Goal: Transaction & Acquisition: Purchase product/service

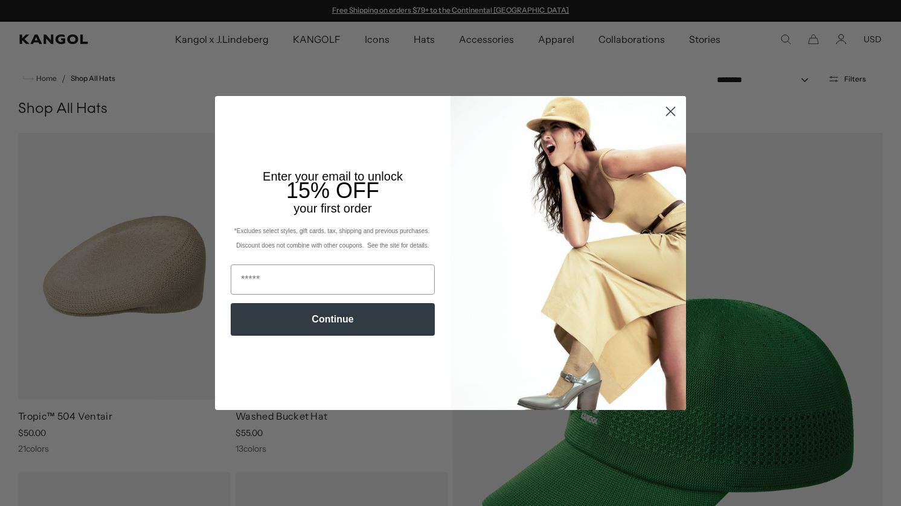
click at [671, 112] on icon "Close dialog" at bounding box center [671, 111] width 8 height 8
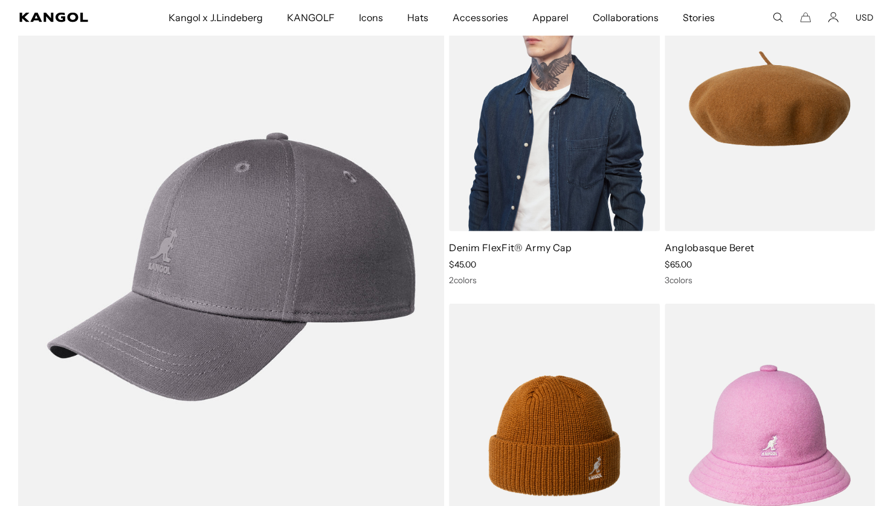
scroll to position [3504, 0]
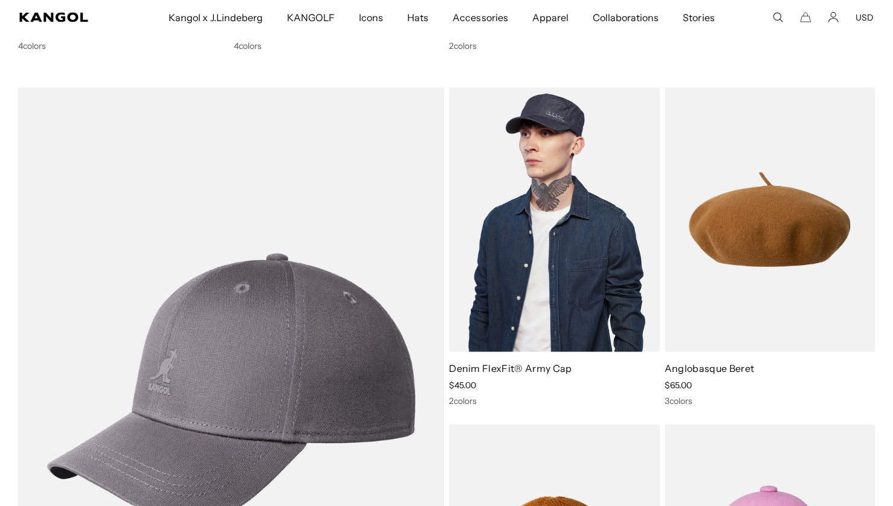
click at [529, 229] on img at bounding box center [554, 220] width 211 height 265
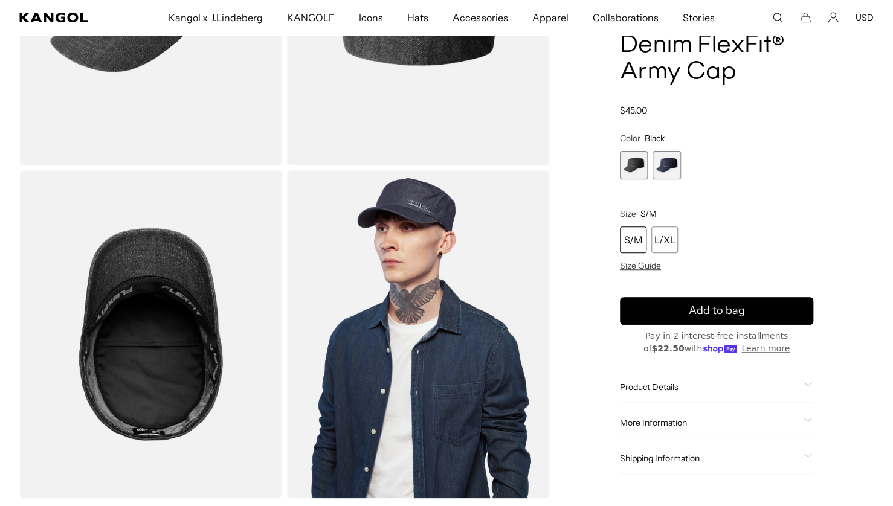
scroll to position [302, 0]
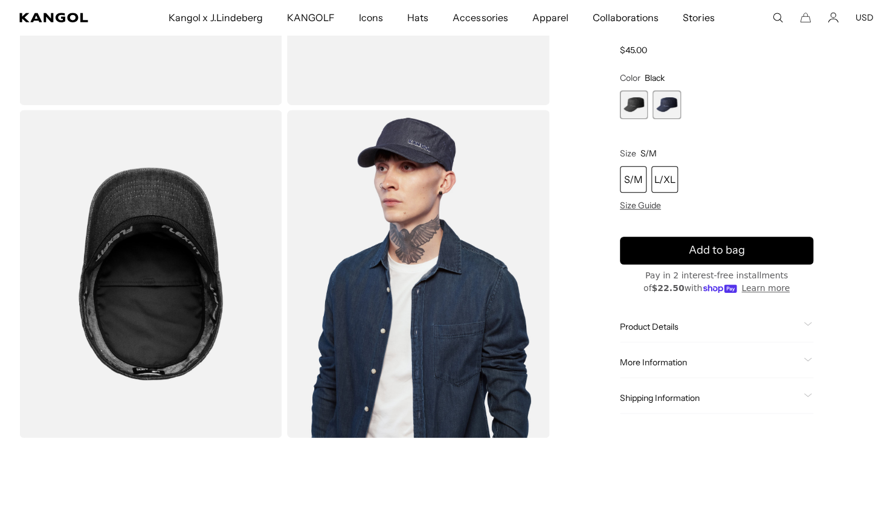
click at [667, 180] on div "L/XL" at bounding box center [664, 179] width 27 height 27
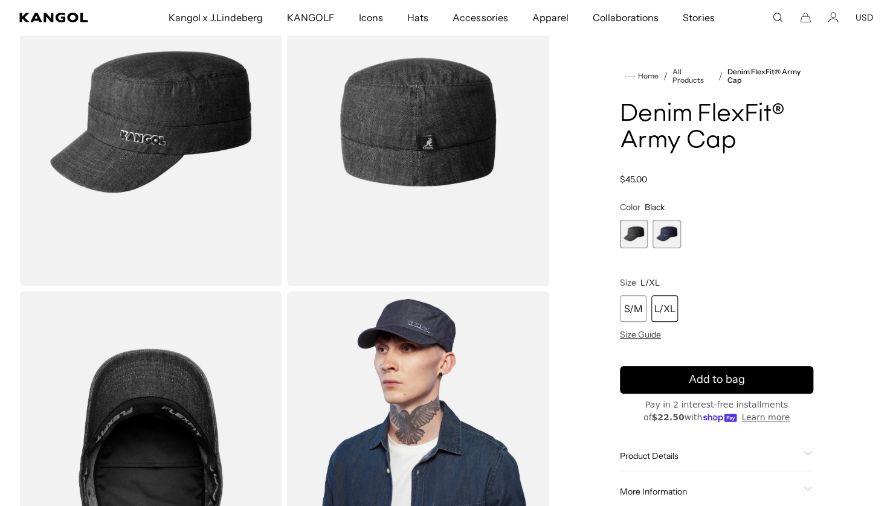
click at [665, 230] on span "2 of 2" at bounding box center [667, 234] width 28 height 28
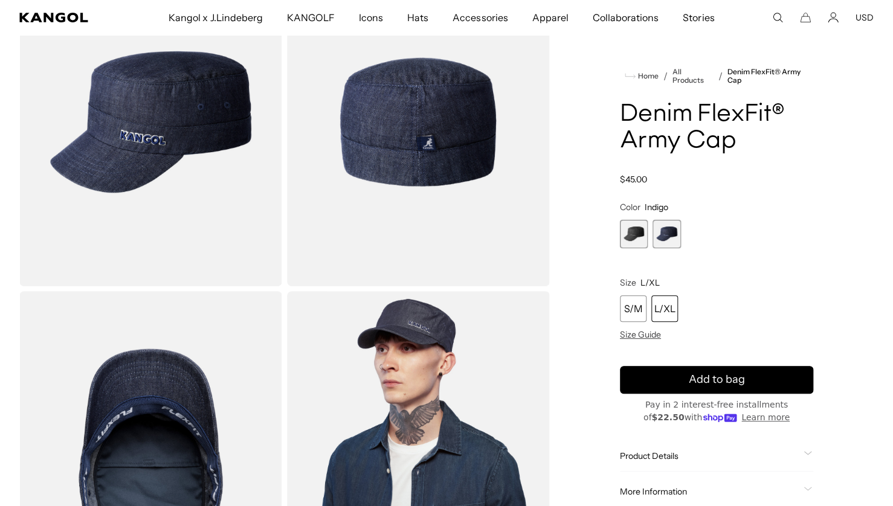
click at [641, 228] on span "1 of 2" at bounding box center [634, 234] width 28 height 28
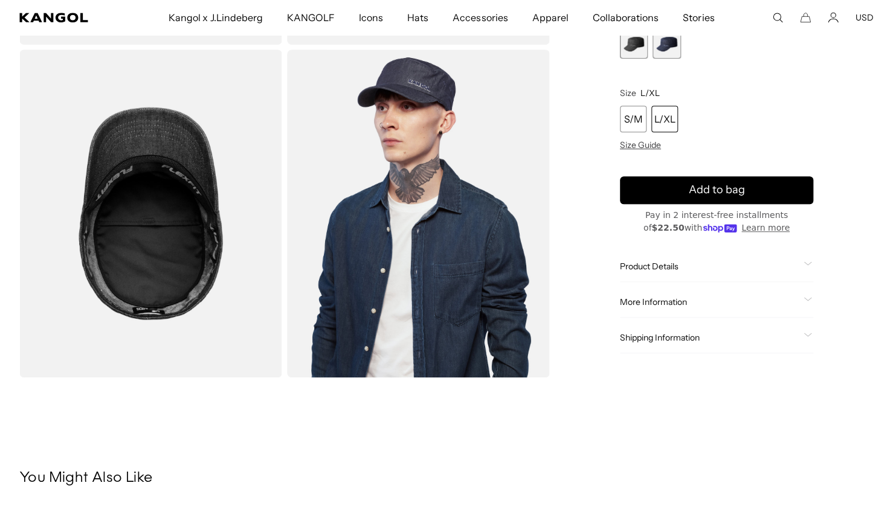
scroll to position [725, 0]
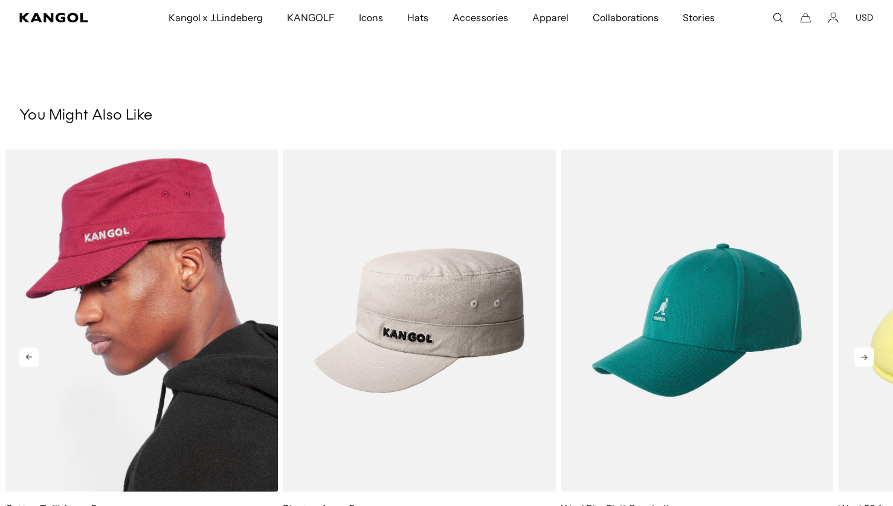
click at [150, 338] on img "1 of 5" at bounding box center [141, 320] width 272 height 343
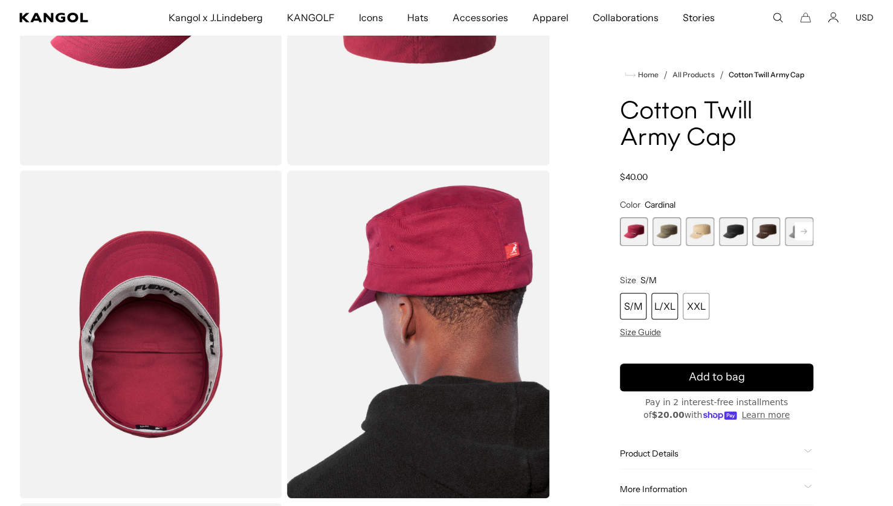
click at [672, 310] on div "L/XL" at bounding box center [664, 306] width 27 height 27
click at [735, 234] on span "4 of 9" at bounding box center [733, 232] width 28 height 28
